Goal: Communication & Community: Answer question/provide support

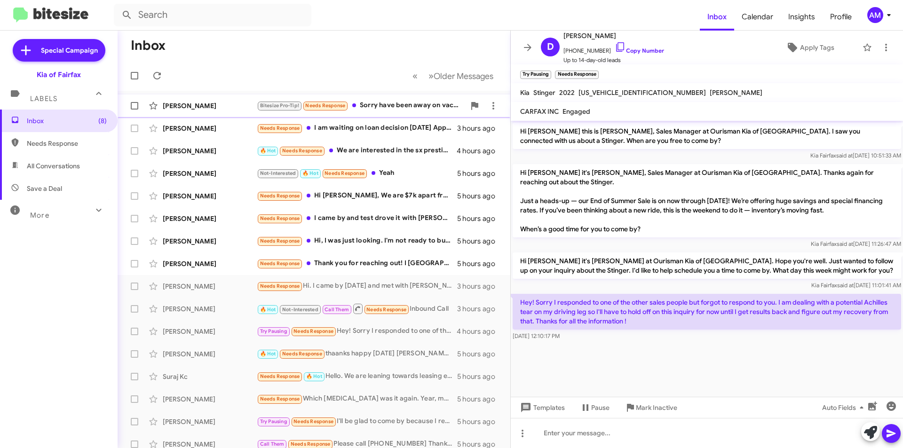
drag, startPoint x: 419, startPoint y: 98, endPoint x: 425, endPoint y: 103, distance: 8.0
click at [419, 98] on div "[PERSON_NAME] Bitesize Pro-Tip! Needs Response Sorry have been away on vacation…" at bounding box center [313, 105] width 377 height 19
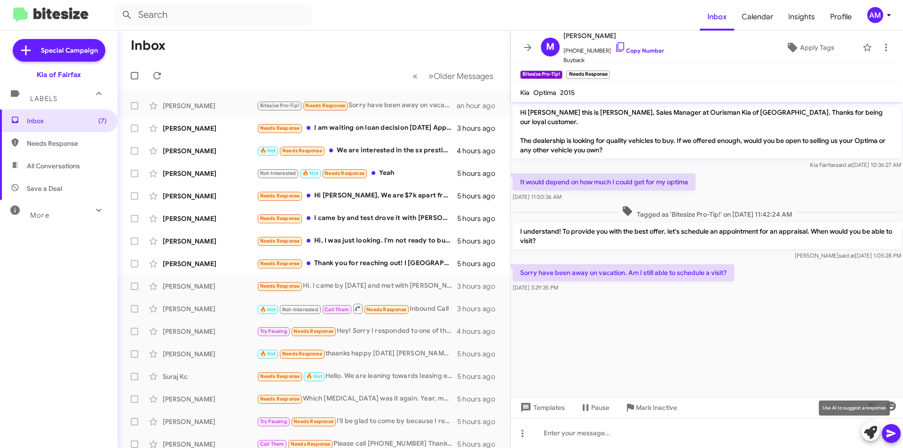
click at [867, 433] on icon at bounding box center [869, 432] width 13 height 13
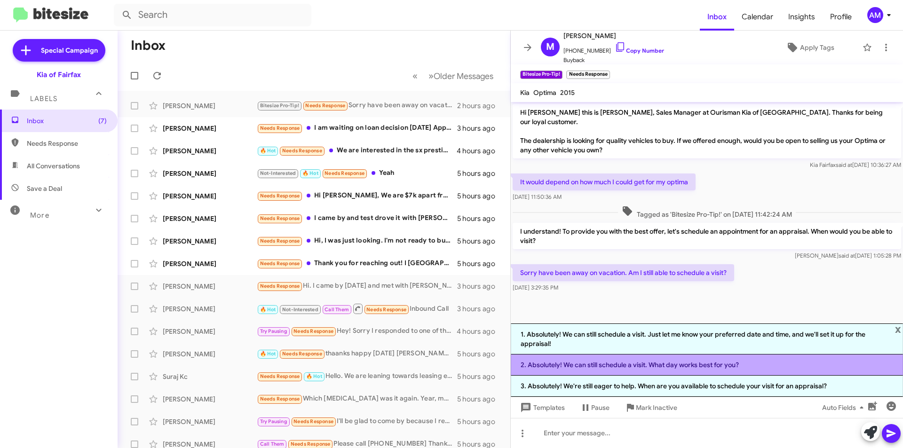
click at [703, 370] on li "2. Absolutely! We can still schedule a visit. What day works best for you?" at bounding box center [706, 364] width 392 height 21
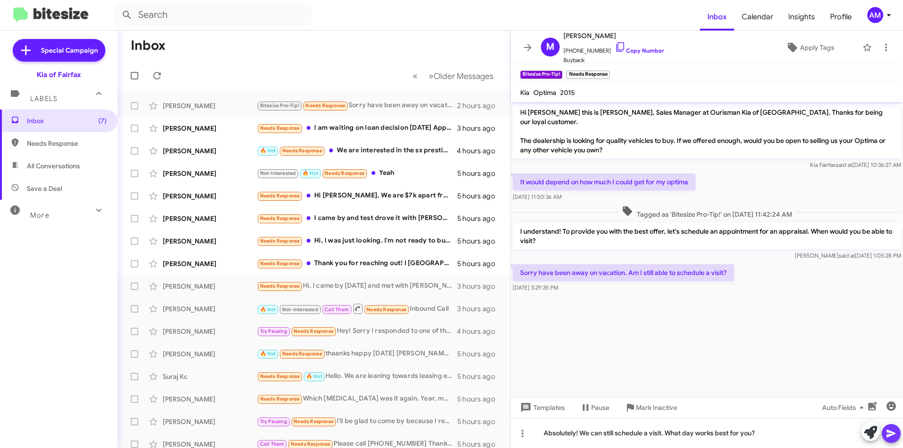
click at [890, 437] on icon at bounding box center [890, 433] width 11 height 11
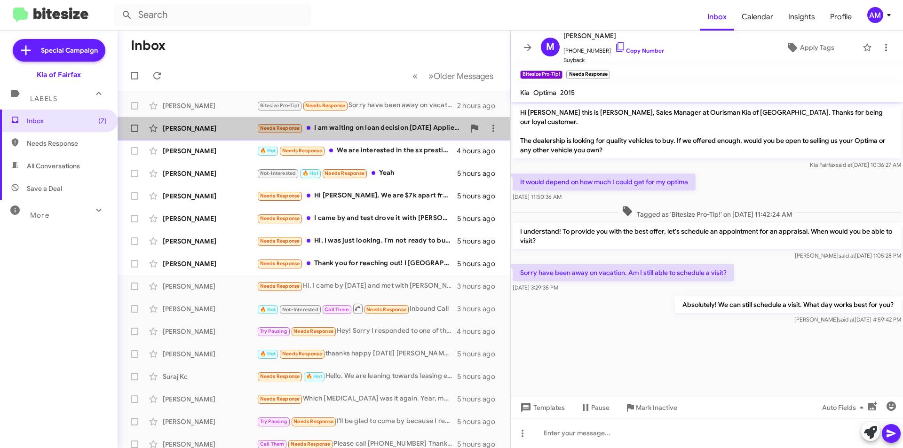
click at [401, 129] on div "Needs Response I am waiting on loan decision [DATE] Applied with approval from …" at bounding box center [361, 128] width 208 height 11
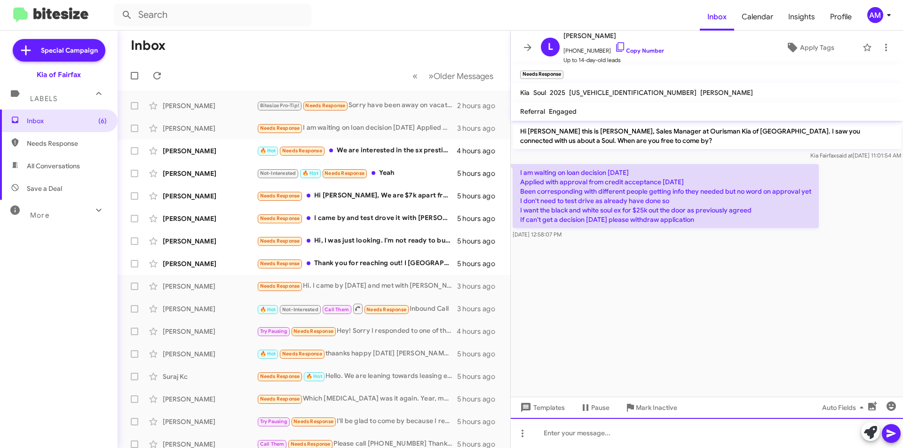
click at [860, 434] on div at bounding box center [706, 433] width 392 height 30
click at [868, 434] on icon at bounding box center [869, 432] width 13 height 13
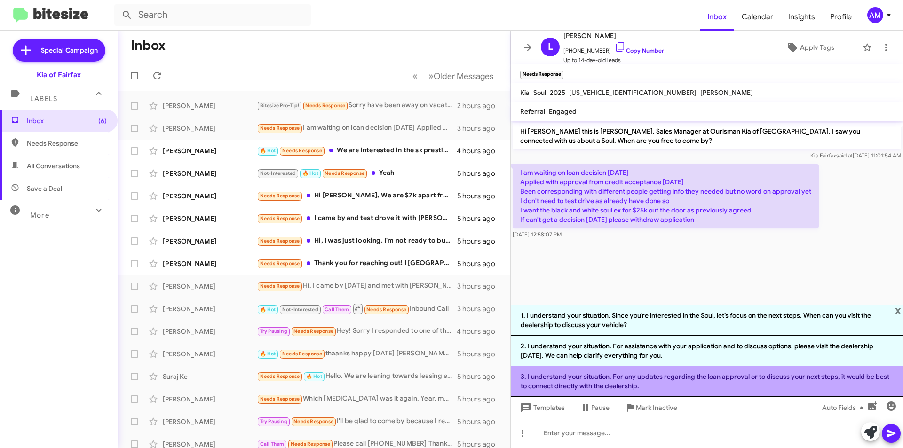
click at [699, 382] on li "3. I understand your situation. For any updates regarding the loan approval or …" at bounding box center [706, 381] width 392 height 31
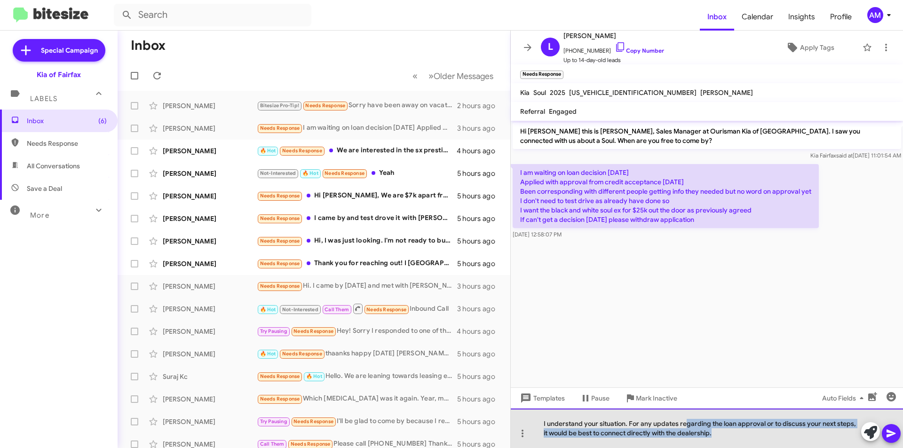
drag, startPoint x: 731, startPoint y: 438, endPoint x: 686, endPoint y: 423, distance: 47.6
click at [686, 423] on div "I understand your situation. For any updates regarding the loan approval or to …" at bounding box center [706, 427] width 392 height 39
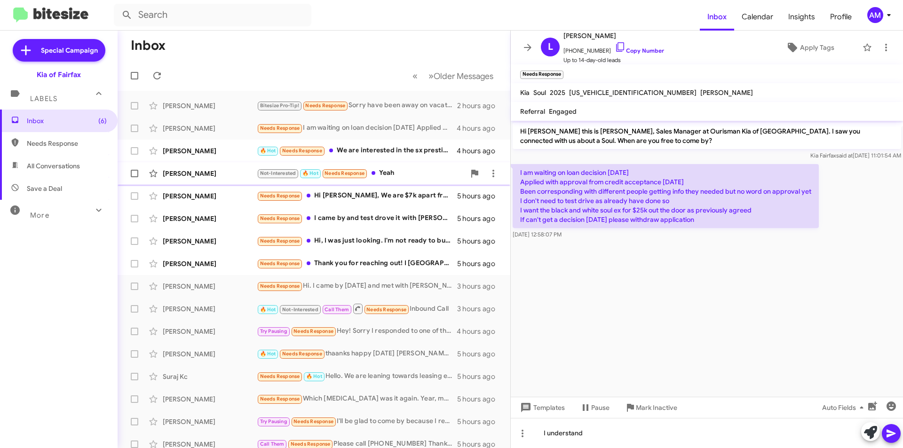
click at [395, 180] on div "[PERSON_NAME] Not-Interested 🔥 Hot Needs Response Yeah 5 hours ago" at bounding box center [313, 173] width 377 height 19
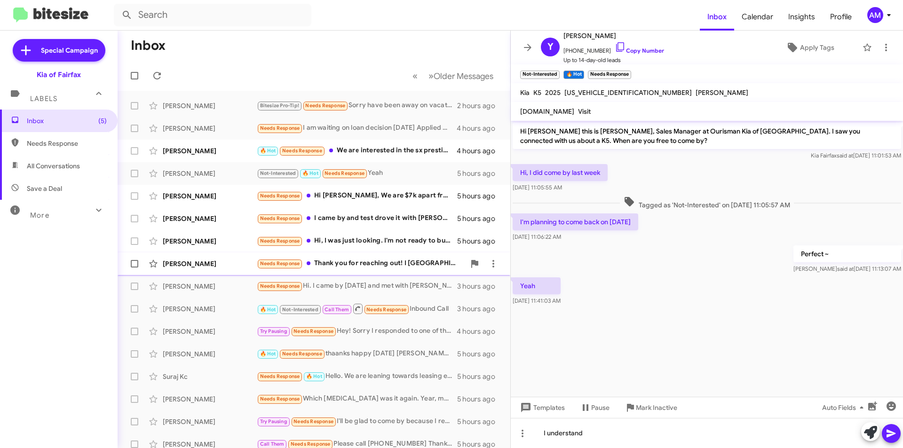
click at [367, 263] on div "Needs Response Thank you for reaching out! I [GEOGRAPHIC_DATA] be looking elsew…" at bounding box center [361, 263] width 208 height 11
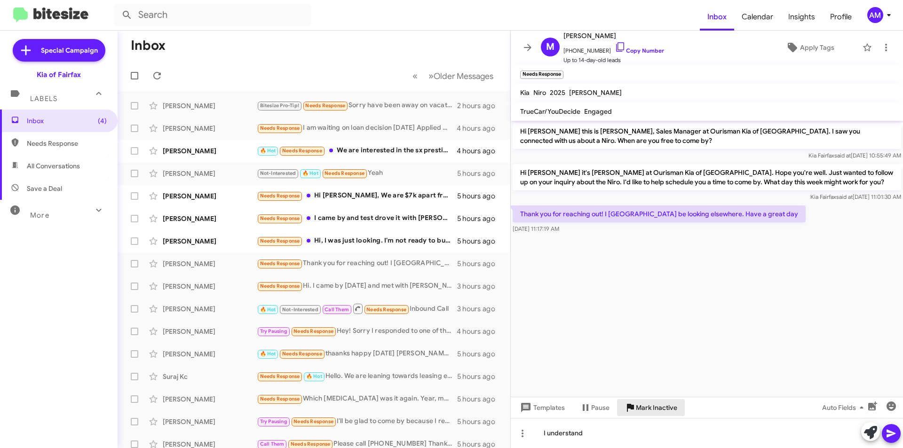
click at [650, 403] on span "Mark Inactive" at bounding box center [656, 407] width 41 height 17
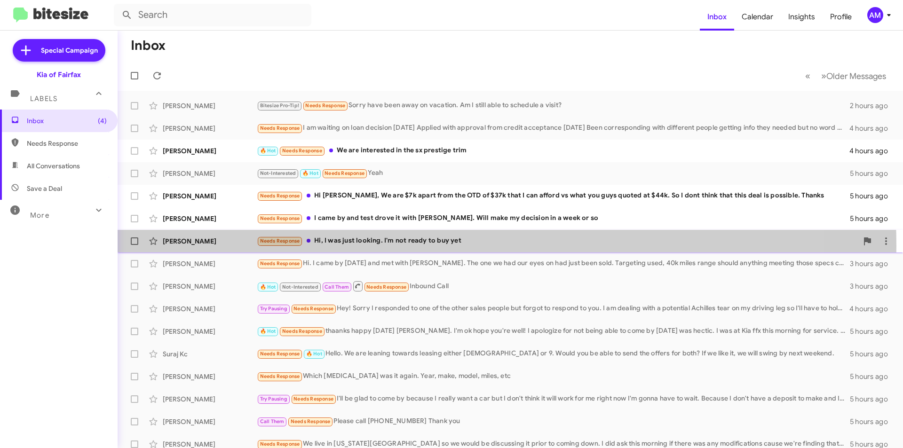
click at [382, 246] on div "Needs Response Hi, I was just looking. I'm not ready to buy yet" at bounding box center [557, 240] width 601 height 11
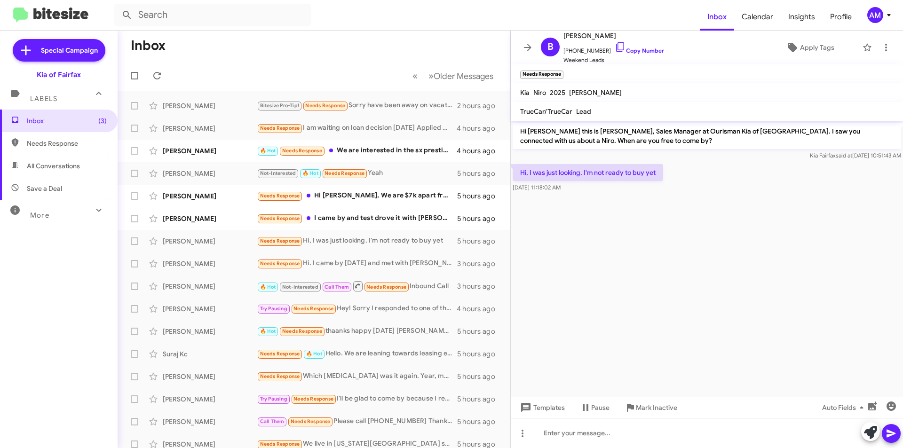
click at [861, 427] on div at bounding box center [880, 432] width 39 height 21
click at [871, 429] on icon at bounding box center [869, 432] width 13 height 13
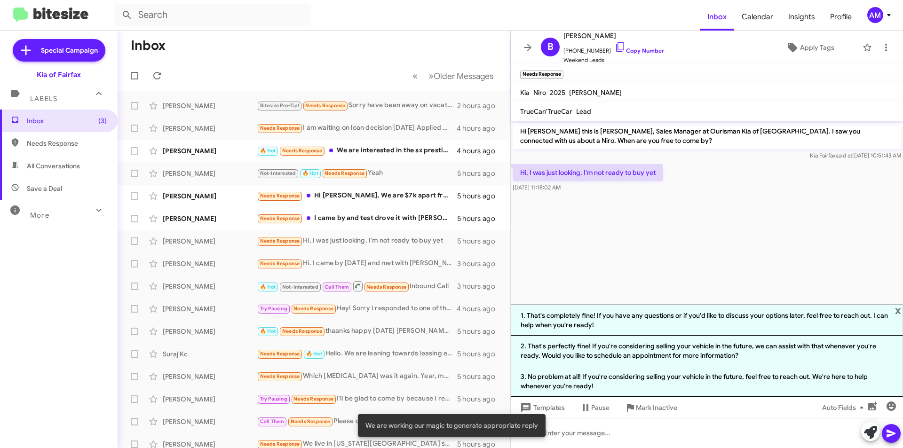
click at [610, 312] on li "1. That's completely fine! If you have any questions or if you'd like to discus…" at bounding box center [706, 320] width 392 height 31
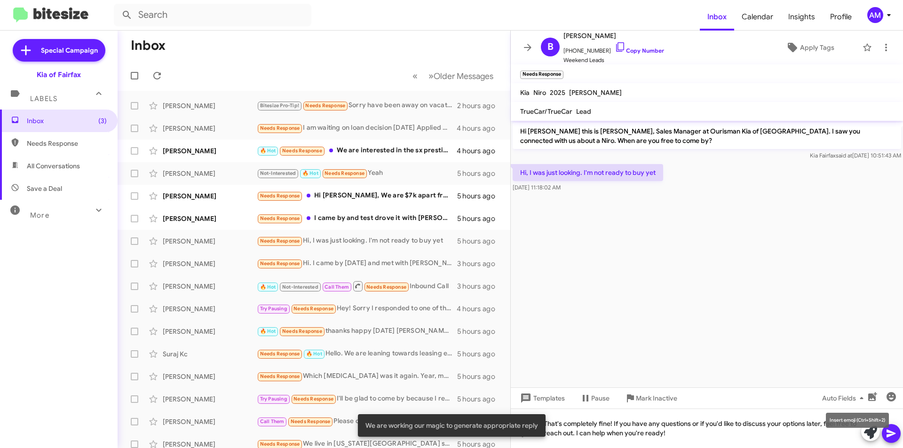
click at [883, 428] on mat-tooltip-component "Insert emoji (Ctrl+Shift+2)" at bounding box center [857, 420] width 76 height 28
click at [895, 435] on icon at bounding box center [890, 433] width 11 height 11
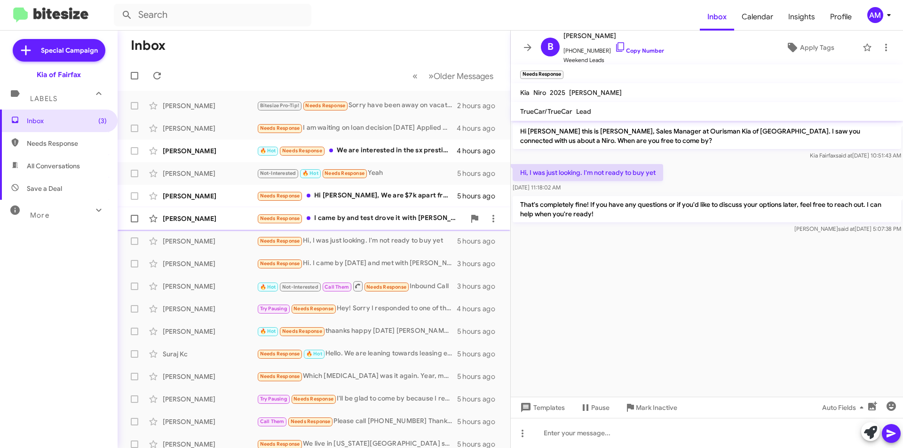
click at [389, 220] on div "Needs Response I came by and test drove it with [PERSON_NAME]. Will make my dec…" at bounding box center [361, 218] width 208 height 11
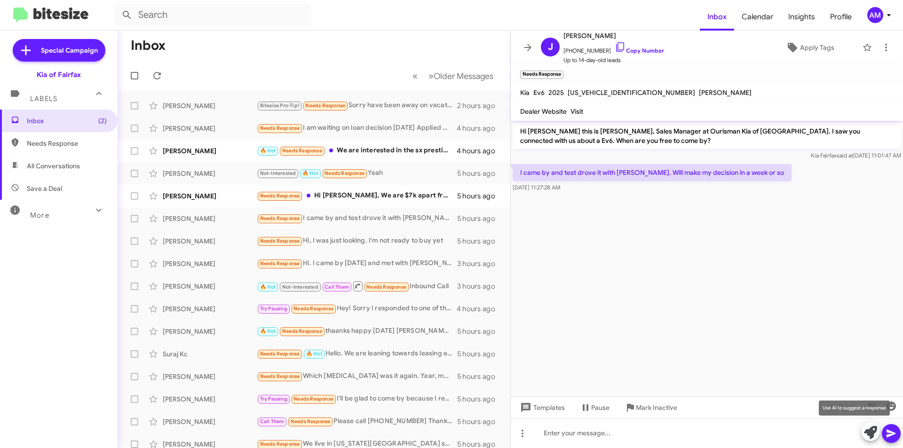
click at [864, 436] on icon at bounding box center [869, 432] width 13 height 13
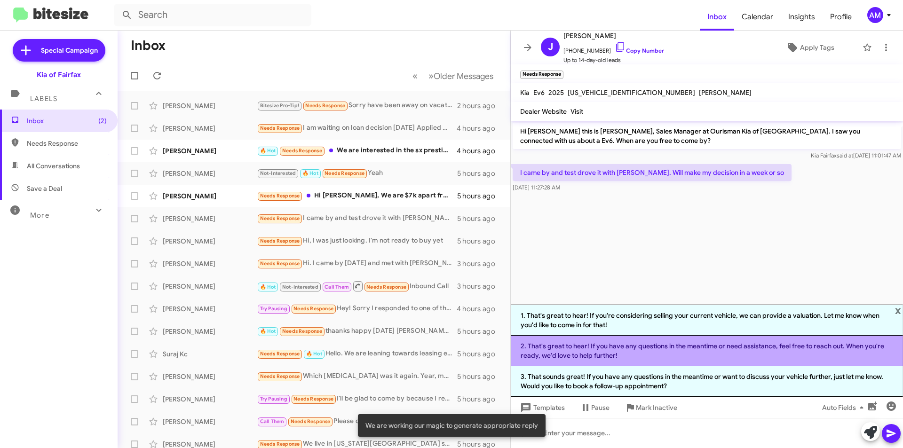
click at [673, 359] on li "2. That's great to hear! If you have any questions in the meantime or need assi…" at bounding box center [706, 351] width 392 height 31
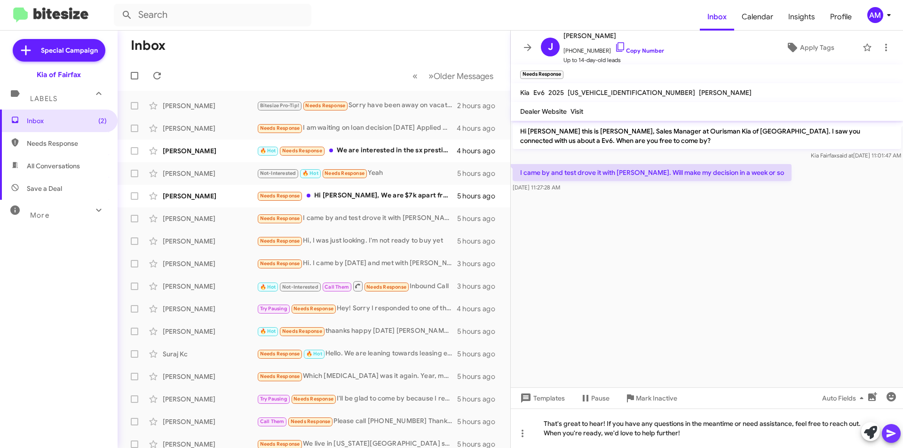
click at [891, 429] on icon at bounding box center [890, 433] width 11 height 11
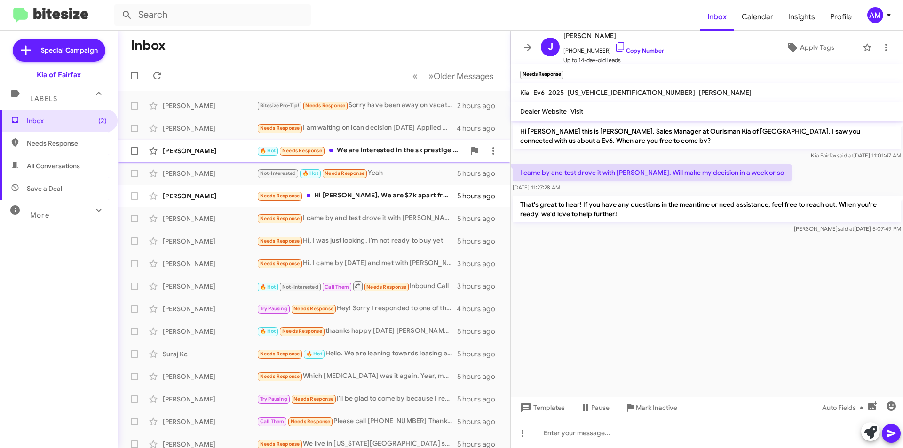
click at [409, 156] on div "🔥 Hot Needs Response We are interested in the sx prestige trim" at bounding box center [361, 150] width 208 height 11
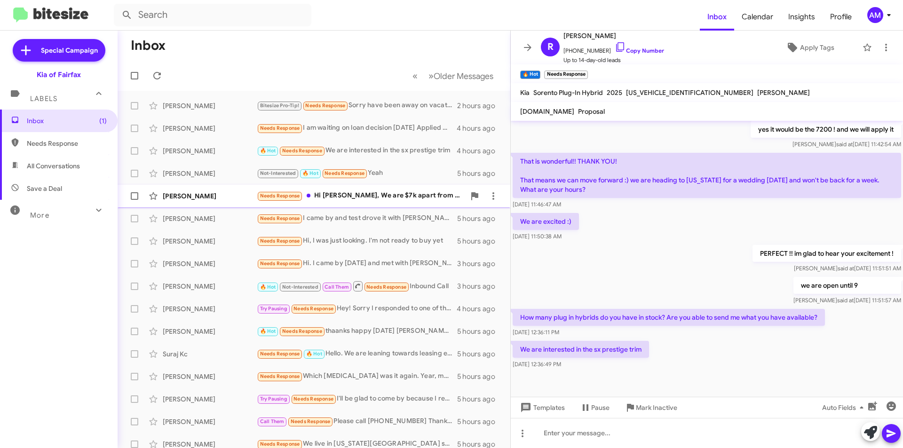
click at [385, 189] on div "[PERSON_NAME] Needs Response Hi [PERSON_NAME], We are $7k apart from the OTD of…" at bounding box center [313, 196] width 377 height 19
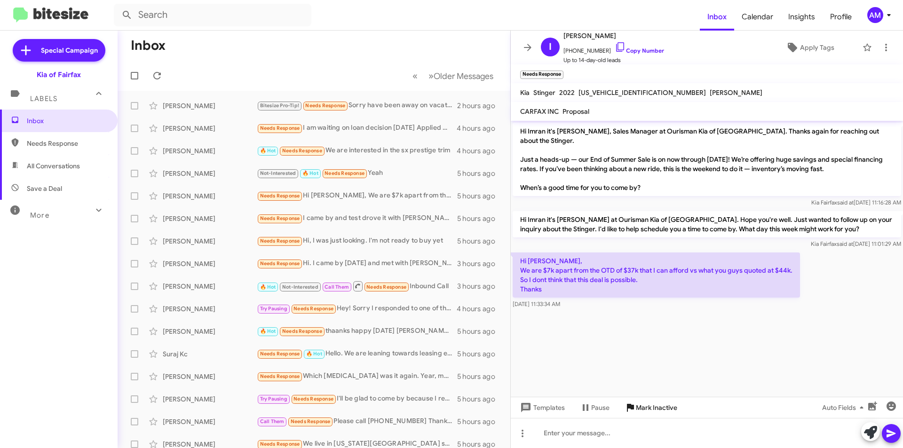
click at [667, 414] on span "Mark Inactive" at bounding box center [656, 407] width 41 height 17
